Goal: Transaction & Acquisition: Purchase product/service

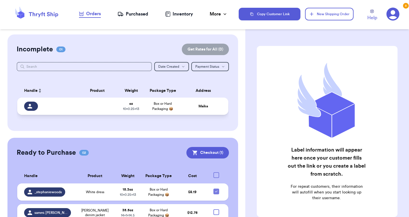
scroll to position [24, 0]
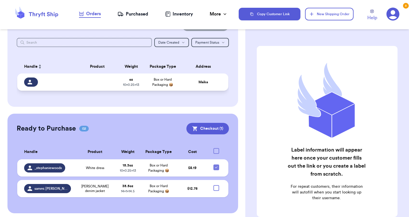
click at [189, 84] on div "Maika" at bounding box center [203, 82] width 36 height 4
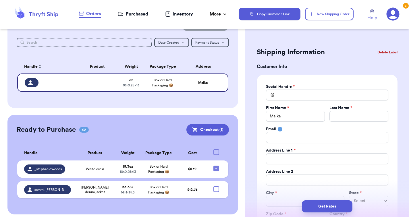
click at [384, 52] on button "Delete Label" at bounding box center [387, 52] width 25 height 13
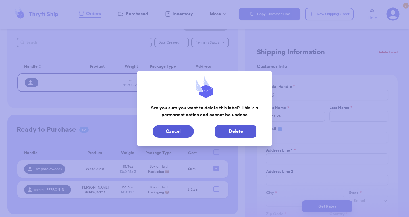
click at [219, 132] on button "Delete" at bounding box center [235, 131] width 41 height 13
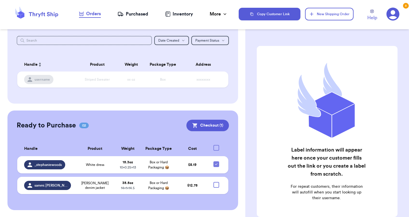
scroll to position [31, 0]
click at [112, 171] on td "White dress" at bounding box center [94, 164] width 41 height 17
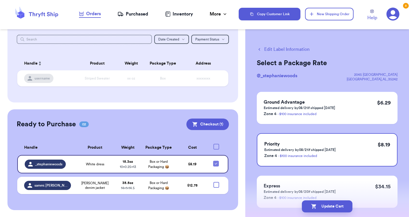
scroll to position [0, 0]
click at [285, 50] on button "Edit Label Information" at bounding box center [283, 49] width 53 height 7
checkbox input "false"
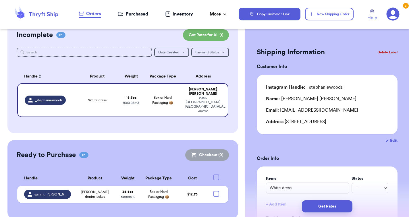
click at [319, 110] on div "Email: [EMAIL_ADDRESS][DOMAIN_NAME]" at bounding box center [327, 110] width 122 height 7
click at [282, 111] on div "Email: [EMAIL_ADDRESS][DOMAIN_NAME]" at bounding box center [327, 110] width 122 height 7
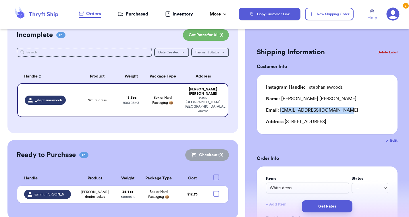
drag, startPoint x: 281, startPoint y: 111, endPoint x: 336, endPoint y: 115, distance: 55.5
click at [336, 115] on div "Instagram Handle: _stephaniewoods Name: [PERSON_NAME] Email: [EMAIL_ADDRESS][DO…" at bounding box center [327, 104] width 122 height 41
copy div "[EMAIL_ADDRESS][DOMAIN_NAME]"
drag, startPoint x: 318, startPoint y: 100, endPoint x: 283, endPoint y: 100, distance: 35.3
click at [283, 100] on div "Name: [PERSON_NAME]" at bounding box center [327, 98] width 122 height 7
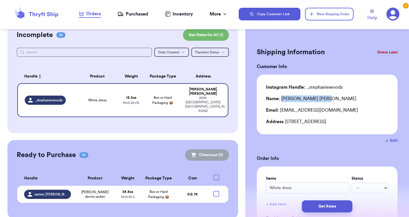
copy div "[PERSON_NAME]"
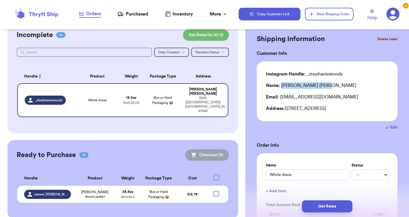
scroll to position [18, 0]
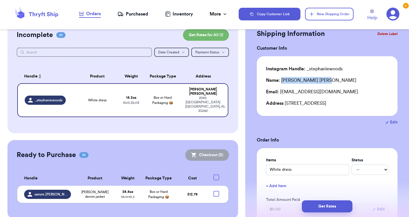
drag, startPoint x: 285, startPoint y: 105, endPoint x: 339, endPoint y: 105, distance: 54.0
click at [339, 105] on div "Address [STREET_ADDRESS]" at bounding box center [327, 103] width 122 height 7
copy div "2045 [GEOGRAPHIC_DATA]"
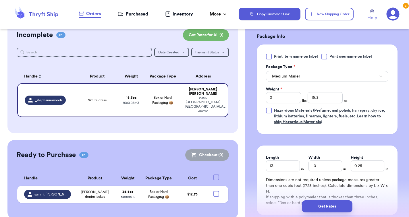
scroll to position [221, 0]
click at [313, 81] on button "Medium Mailer" at bounding box center [327, 75] width 122 height 11
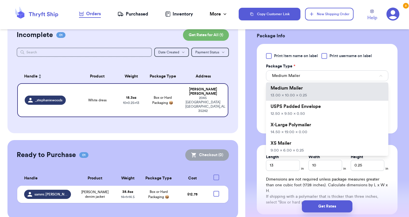
click at [313, 81] on button "Medium Mailer" at bounding box center [327, 75] width 122 height 11
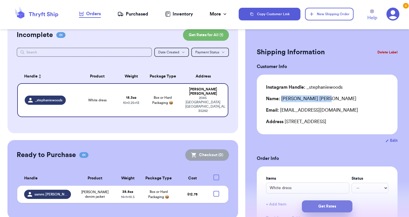
scroll to position [0, 0]
click at [321, 206] on button "Get Rates" at bounding box center [327, 207] width 51 height 12
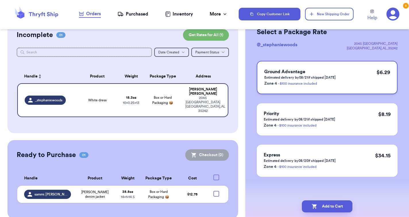
scroll to position [31, 0]
click at [333, 110] on div "Priority Estimated delivery by 08/21 if shipped [DATE] Zone 4 - $100 insurance …" at bounding box center [327, 119] width 141 height 32
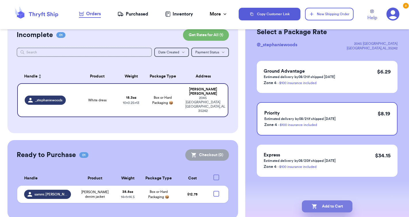
click at [319, 205] on button "Add to Cart" at bounding box center [327, 207] width 51 height 12
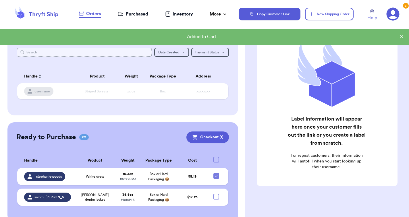
click at [130, 53] on input "text" at bounding box center [84, 52] width 135 height 9
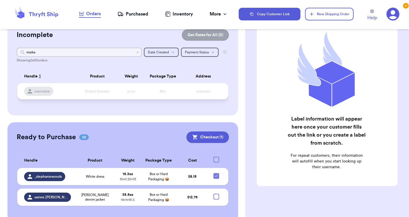
type input "Maika"
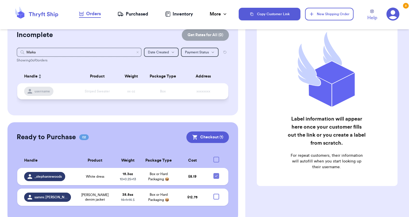
click at [43, 94] on span "username" at bounding box center [42, 91] width 16 height 5
click at [324, 17] on button "New Shipping Order" at bounding box center [329, 14] width 48 height 13
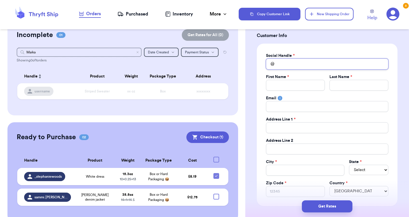
click at [294, 67] on input "Total Amount Paid" at bounding box center [327, 64] width 122 height 11
type input "m"
type input "ma"
type input "mai"
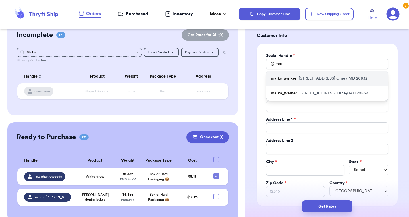
click at [321, 79] on p "[STREET_ADDRESS]" at bounding box center [333, 79] width 69 height 6
type input "maiks_walker"
type input "Maika"
type input "[PERSON_NAME]"
type input "[EMAIL_ADDRESS][DOMAIN_NAME]"
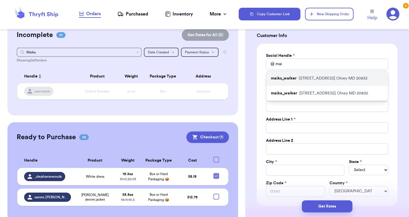
type input "[STREET_ADDRESS]"
type input "Olney"
select select "MD"
type input "20832"
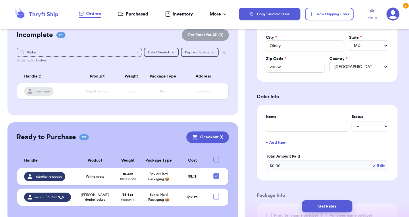
scroll to position [156, 0]
type input "T"
type input "Tr"
type input "Tri"
type input "Trin"
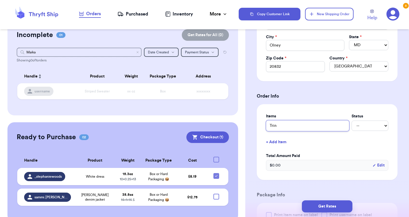
type input "Trink"
type input "Trinke"
type input "Trinket"
type input "Trinket S"
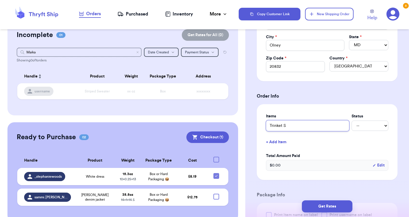
type input "Trinket Sh"
type input "Trinket She"
type input "Trinket Shel"
type input "Trinket Shelf"
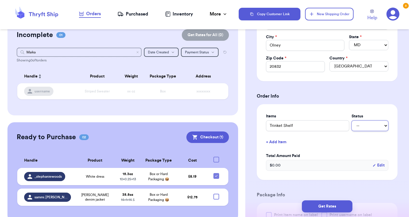
select select "paid"
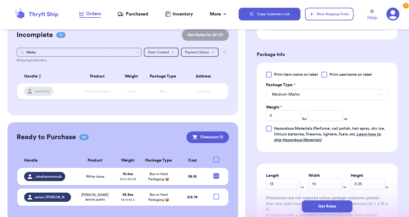
scroll to position [297, 0]
click at [309, 92] on button "Medium Mailer" at bounding box center [327, 94] width 122 height 11
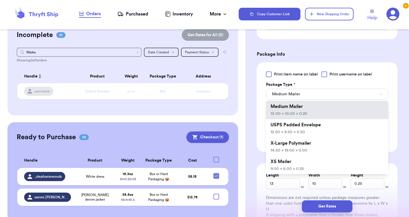
click at [310, 86] on div "Package Type *" at bounding box center [327, 85] width 122 height 6
click at [308, 92] on button "Medium Mailer" at bounding box center [327, 94] width 122 height 11
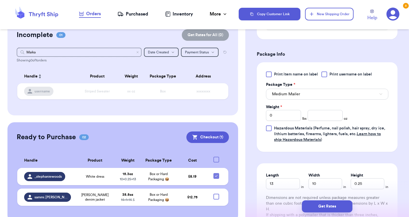
click at [309, 93] on button "Medium Mailer" at bounding box center [327, 94] width 122 height 11
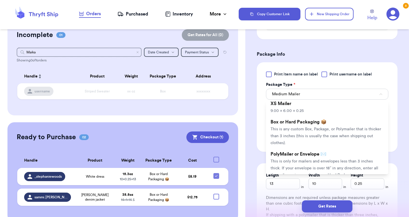
scroll to position [64, 0]
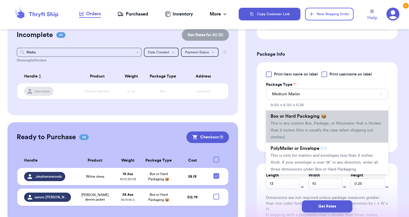
click at [302, 126] on span "This is any custom Box, Package, or Polymailer that is thicker than 3 inches (t…" at bounding box center [326, 131] width 111 height 18
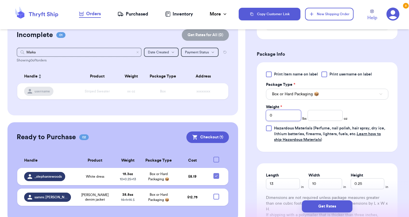
click at [282, 113] on input "0" at bounding box center [283, 115] width 35 height 11
type input "2"
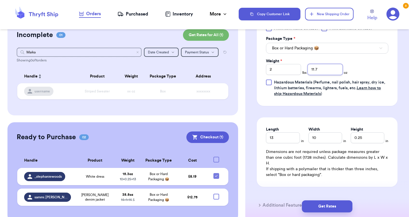
scroll to position [344, 0]
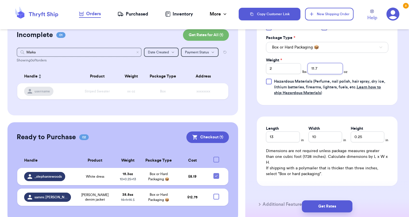
type input "11.7"
click at [284, 139] on input "13" at bounding box center [283, 137] width 34 height 11
type input "18"
type input "14.25"
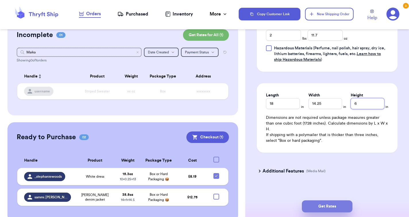
type input "6"
click at [320, 203] on button "Get Rates" at bounding box center [327, 207] width 51 height 12
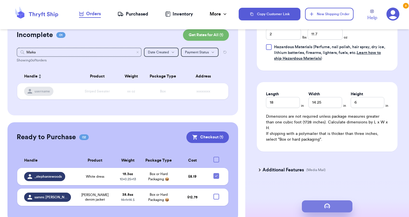
scroll to position [0, 0]
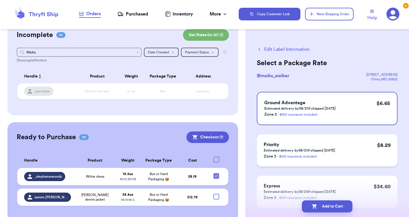
click at [316, 143] on h3 "Priority" at bounding box center [300, 144] width 72 height 7
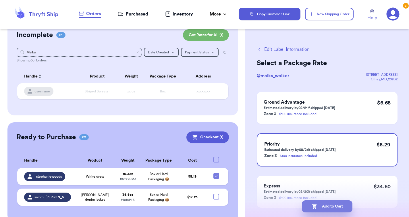
click at [325, 206] on button "Add to Cart" at bounding box center [327, 207] width 51 height 12
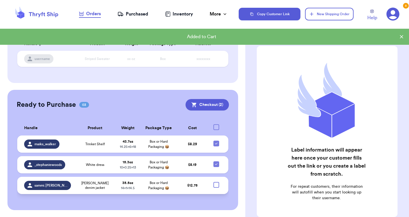
scroll to position [57, 0]
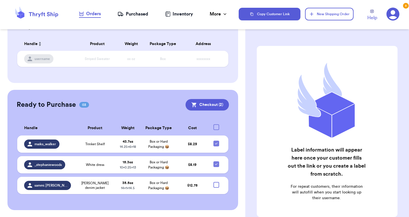
click at [404, 6] on div "3" at bounding box center [406, 6] width 6 height 6
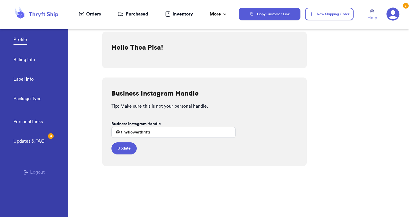
click at [404, 5] on div "3" at bounding box center [406, 6] width 6 height 6
click at [36, 146] on div "Personal Links Updates & FAQ 3" at bounding box center [41, 137] width 55 height 39
click at [36, 144] on div "Updates & FAQ 3" at bounding box center [29, 141] width 31 height 7
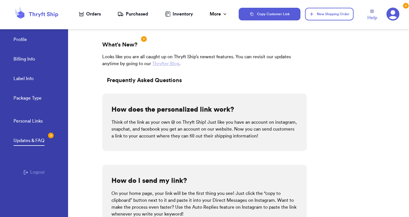
click at [88, 16] on div "Orders" at bounding box center [90, 14] width 22 height 7
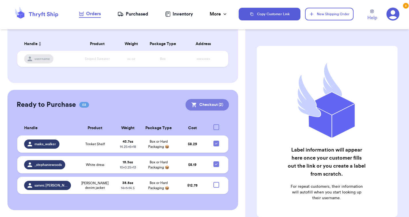
scroll to position [57, 0]
click at [209, 99] on button "Checkout ( 2 )" at bounding box center [207, 104] width 43 height 11
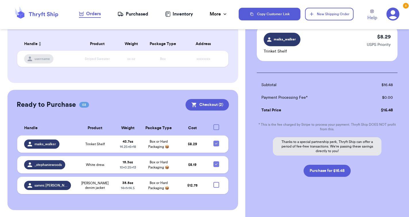
scroll to position [85, 0]
click at [324, 170] on button "Purchase for $16.48" at bounding box center [327, 171] width 47 height 12
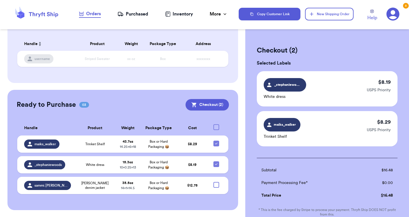
checkbox input "false"
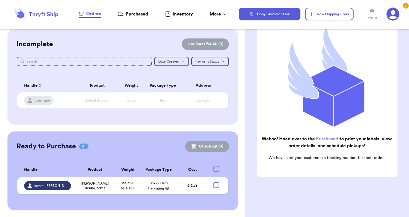
scroll to position [62, 0]
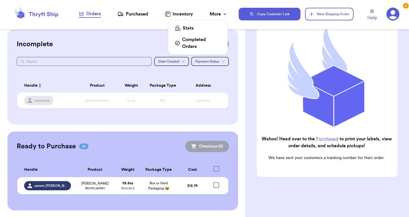
click at [221, 17] on div "More" at bounding box center [219, 14] width 18 height 7
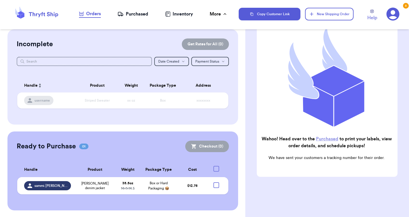
click at [391, 19] on icon at bounding box center [392, 13] width 13 height 13
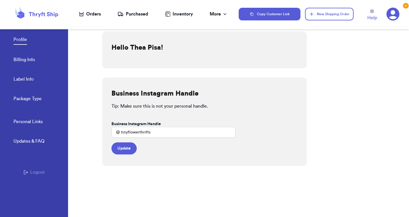
click at [28, 61] on link "Billing Info" at bounding box center [25, 60] width 22 height 8
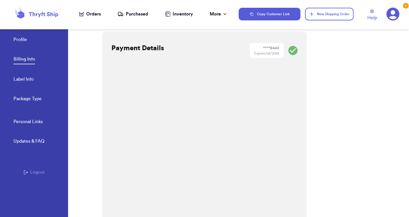
click at [92, 12] on div "Orders" at bounding box center [90, 14] width 22 height 7
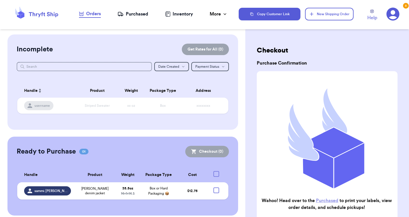
click at [135, 12] on div "Purchased" at bounding box center [132, 14] width 31 height 7
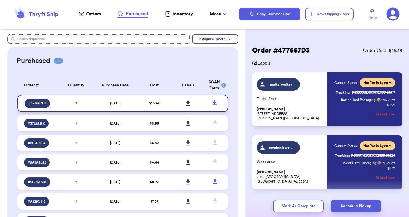
click at [187, 106] on icon at bounding box center [188, 103] width 4 height 5
